Goal: Find specific page/section: Find specific page/section

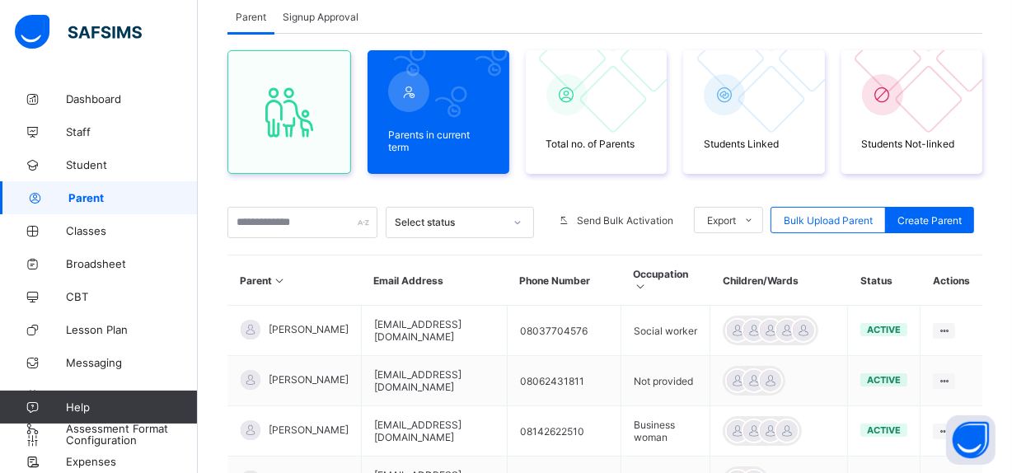
scroll to position [157, 0]
click at [269, 227] on input "text" at bounding box center [302, 222] width 150 height 31
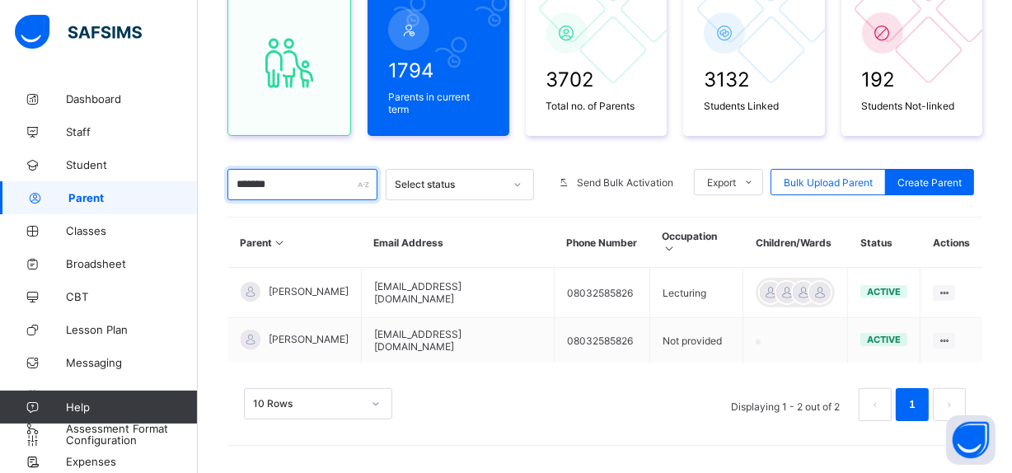
scroll to position [220, 0]
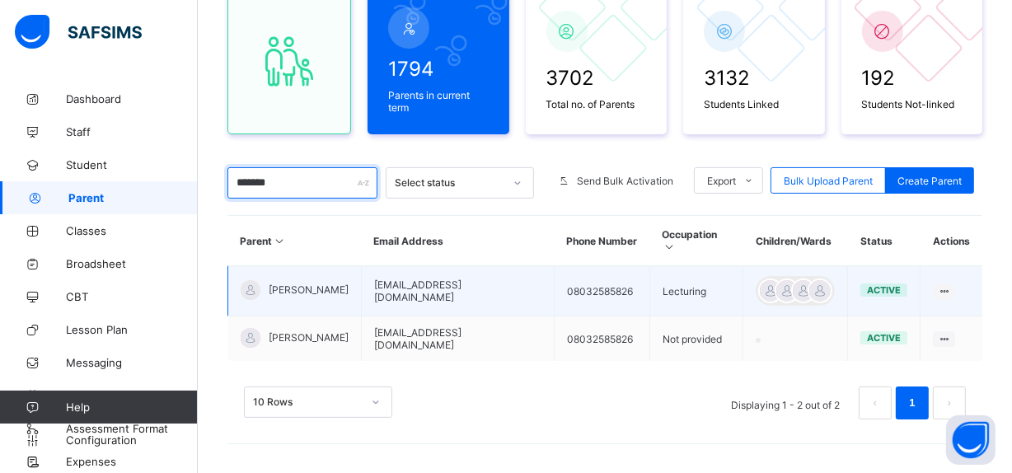
type input "*******"
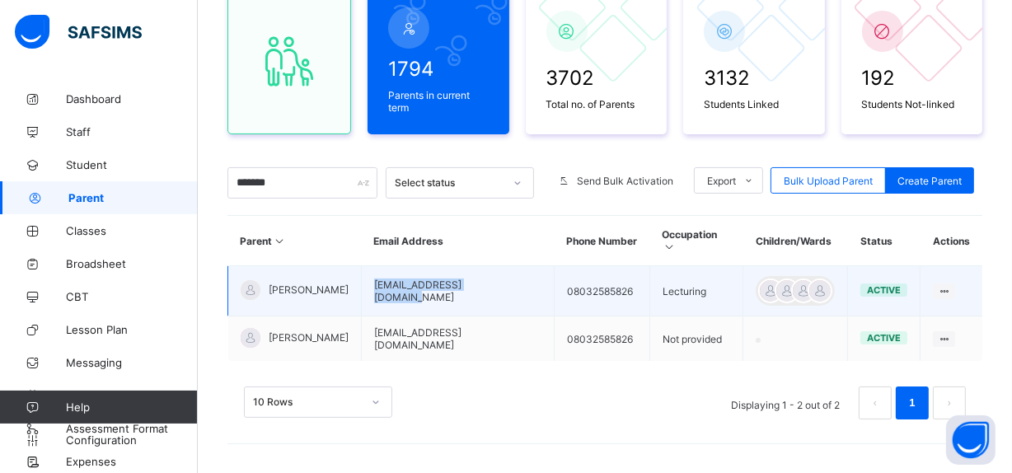
drag, startPoint x: 546, startPoint y: 291, endPoint x: 419, endPoint y: 287, distance: 126.2
click at [419, 287] on td "[EMAIL_ADDRESS][DOMAIN_NAME]" at bounding box center [458, 291] width 193 height 50
copy td "[EMAIL_ADDRESS][DOMAIN_NAME]"
drag, startPoint x: 308, startPoint y: 296, endPoint x: 270, endPoint y: 283, distance: 39.9
click at [270, 283] on span "[PERSON_NAME]" at bounding box center [309, 289] width 80 height 12
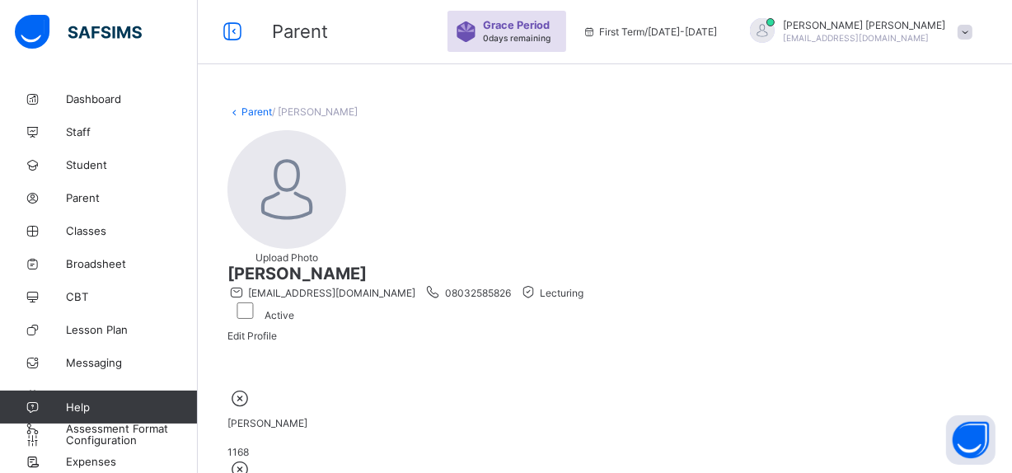
scroll to position [50, 0]
drag, startPoint x: 621, startPoint y: 161, endPoint x: 388, endPoint y: 157, distance: 232.4
click at [388, 157] on div "Upload Photo [PERSON_NAME] [EMAIL_ADDRESS][DOMAIN_NAME] 08032585826 Lecturing A…" at bounding box center [604, 241] width 755 height 220
copy span "[PERSON_NAME]"
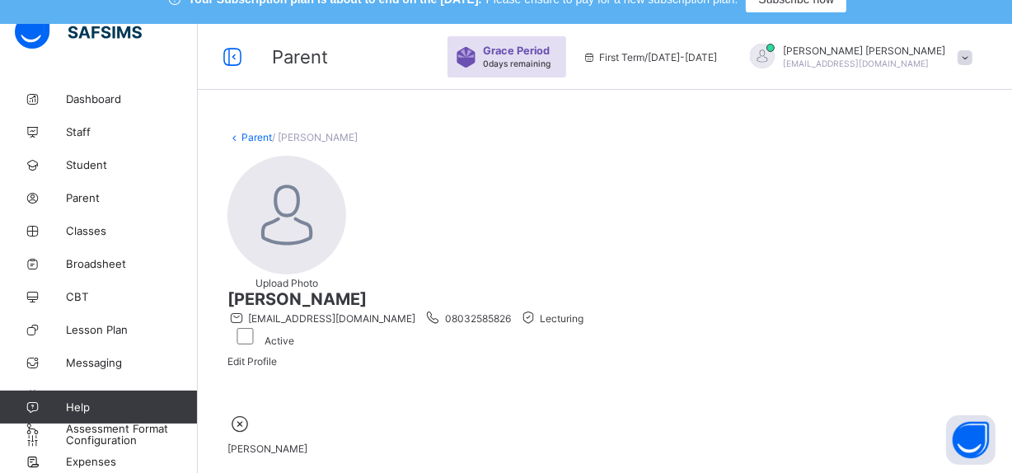
scroll to position [0, 0]
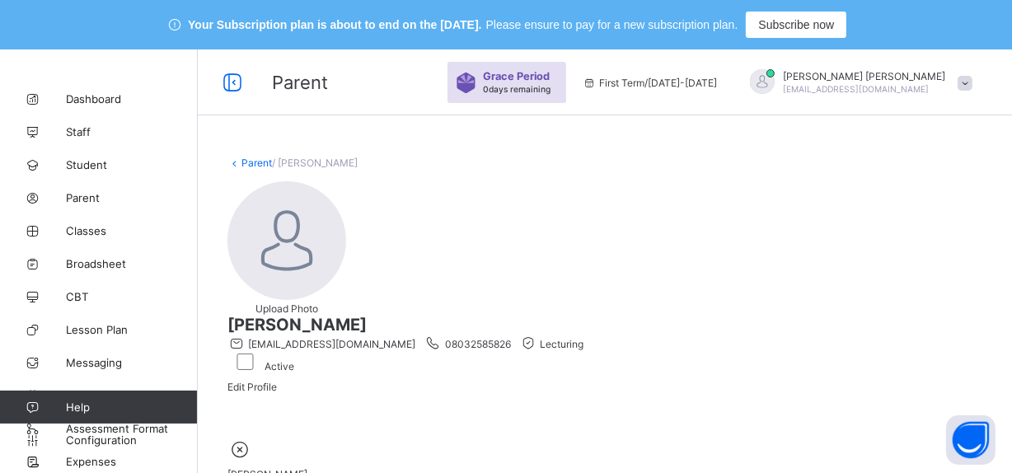
click at [247, 160] on link "Parent" at bounding box center [256, 163] width 30 height 12
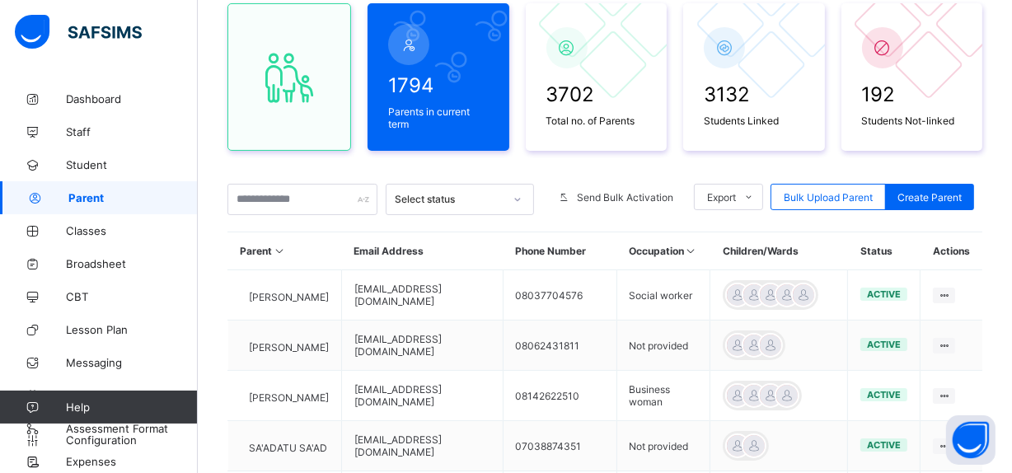
scroll to position [209, 0]
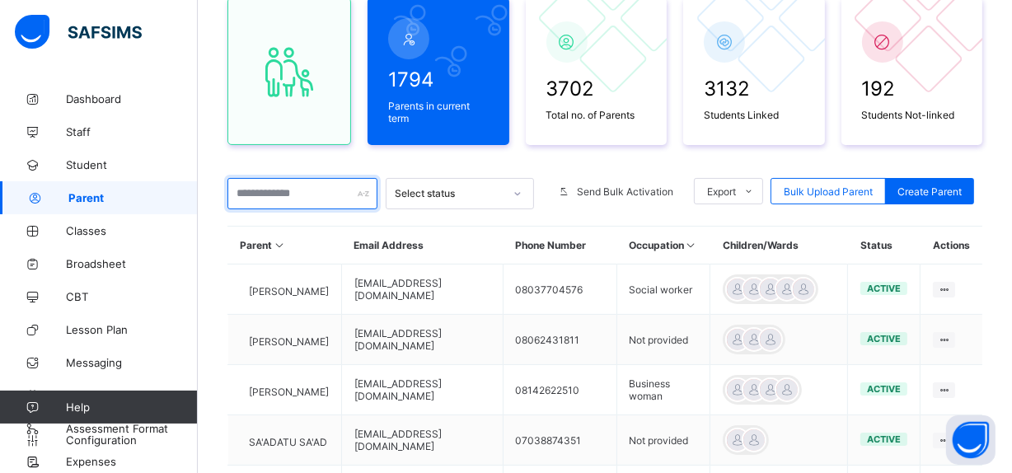
click at [298, 188] on input "text" at bounding box center [302, 193] width 150 height 31
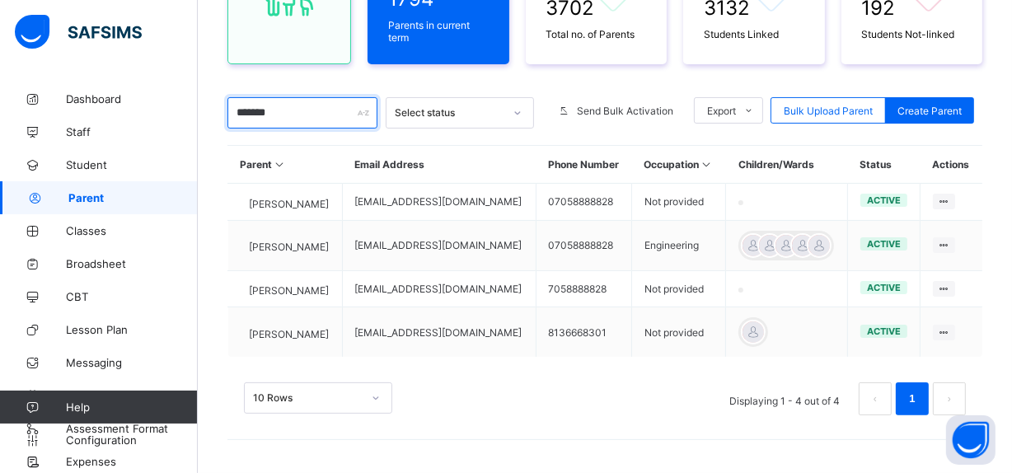
scroll to position [302, 0]
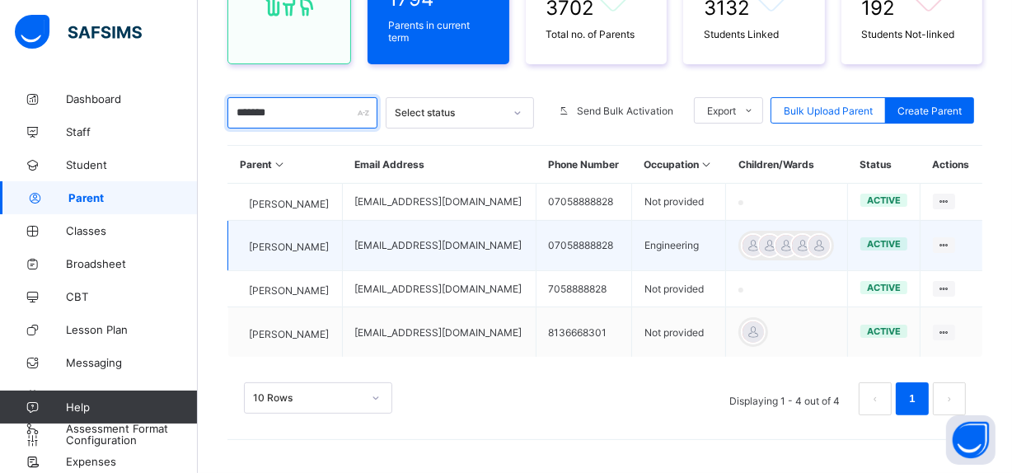
type input "*******"
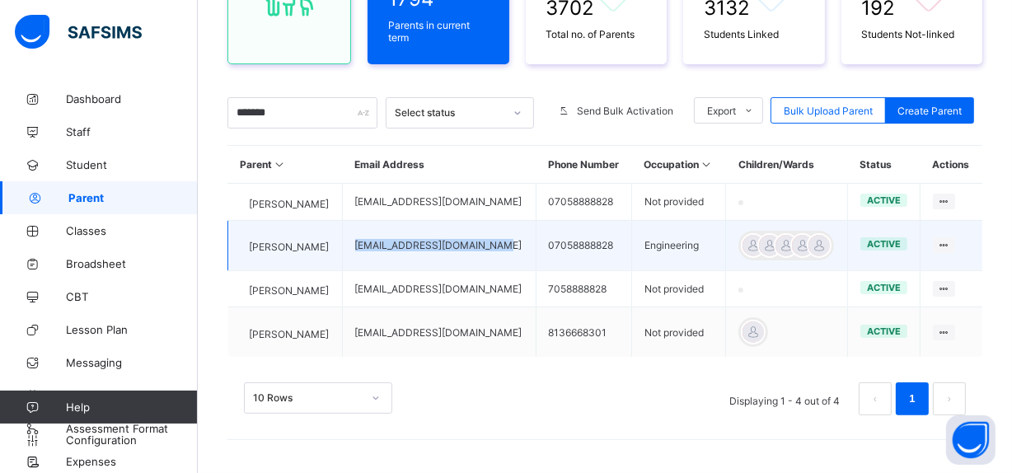
drag, startPoint x: 511, startPoint y: 250, endPoint x: 374, endPoint y: 251, distance: 136.8
click at [374, 251] on td "[EMAIL_ADDRESS][DOMAIN_NAME]" at bounding box center [439, 245] width 194 height 50
copy td "[EMAIL_ADDRESS][DOMAIN_NAME]"
